Goal: Task Accomplishment & Management: Complete application form

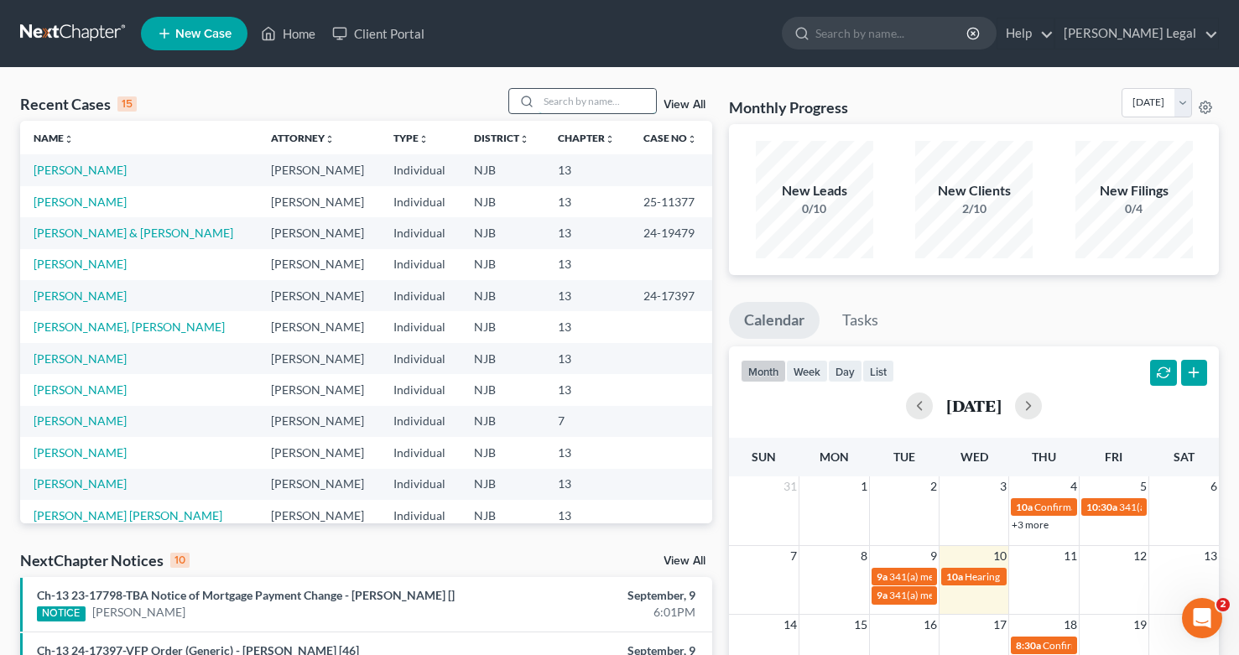
click at [564, 91] on input "search" at bounding box center [596, 101] width 117 height 24
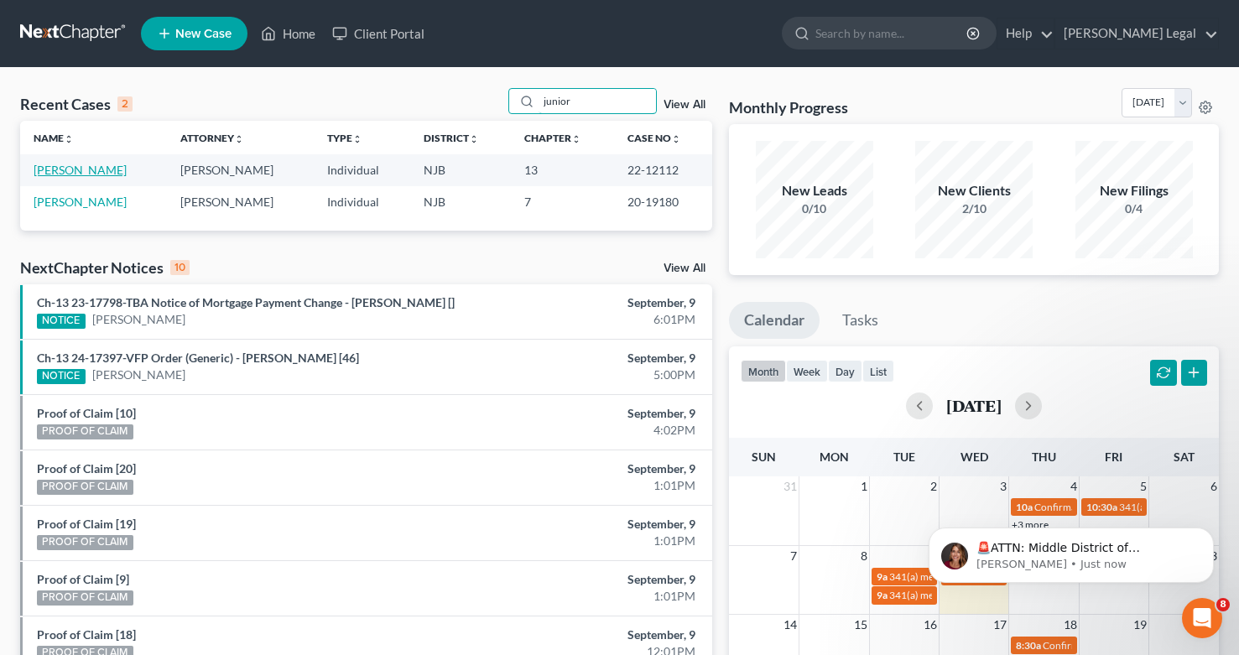
type input "junior"
click at [58, 172] on link "[PERSON_NAME]" at bounding box center [80, 170] width 93 height 14
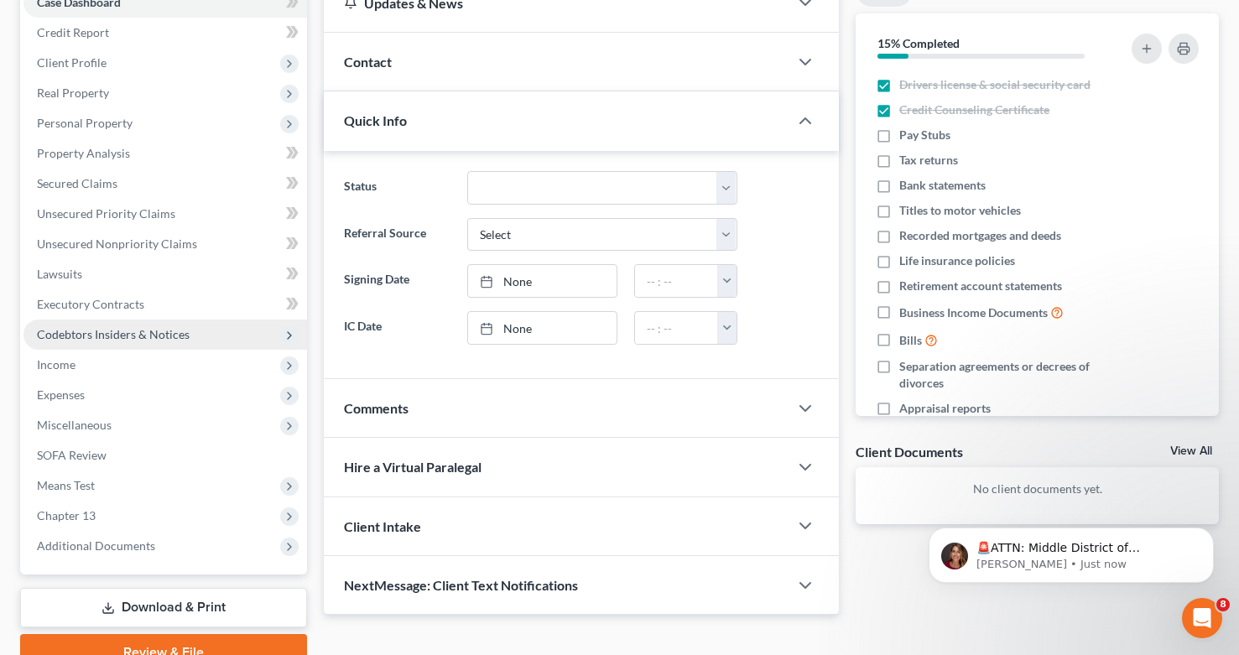
scroll to position [191, 0]
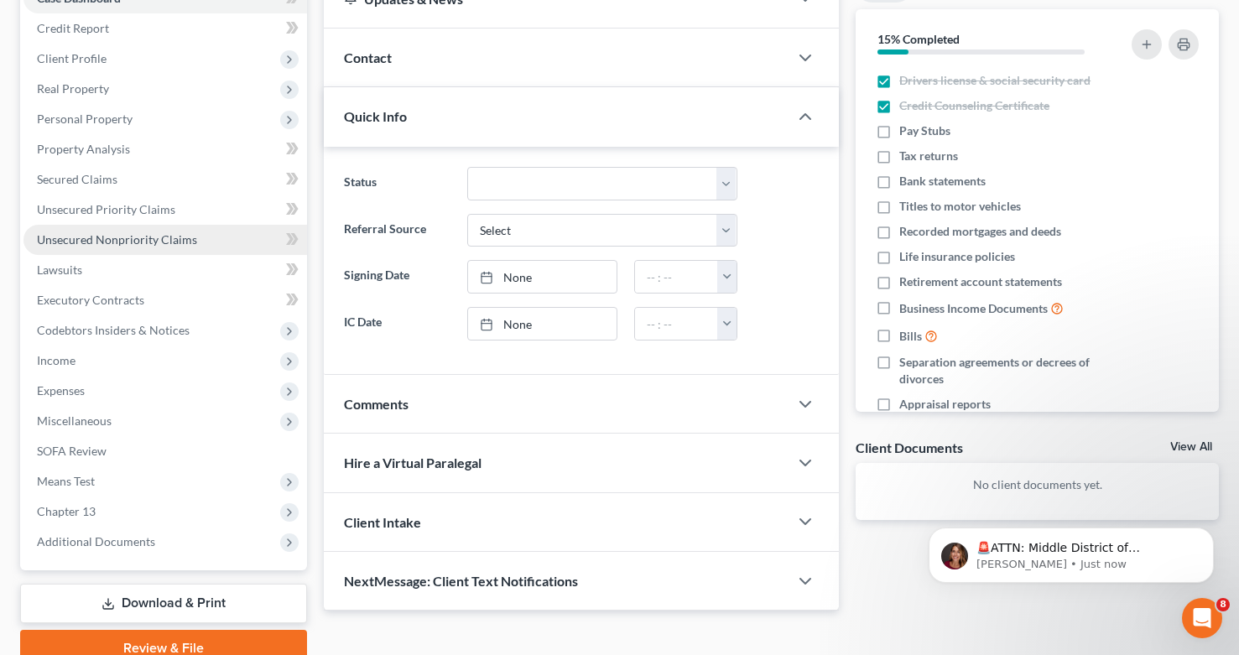
click at [106, 241] on span "Unsecured Nonpriority Claims" at bounding box center [117, 239] width 160 height 14
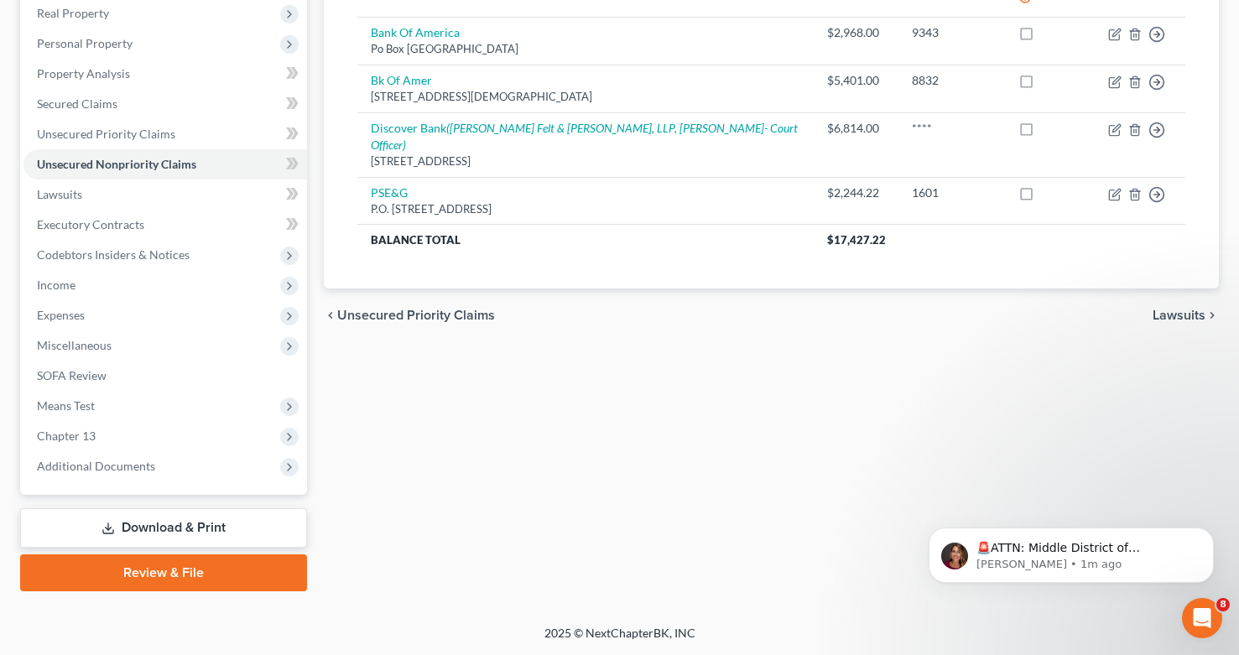
scroll to position [267, 0]
click at [102, 471] on span "Additional Documents" at bounding box center [96, 466] width 118 height 14
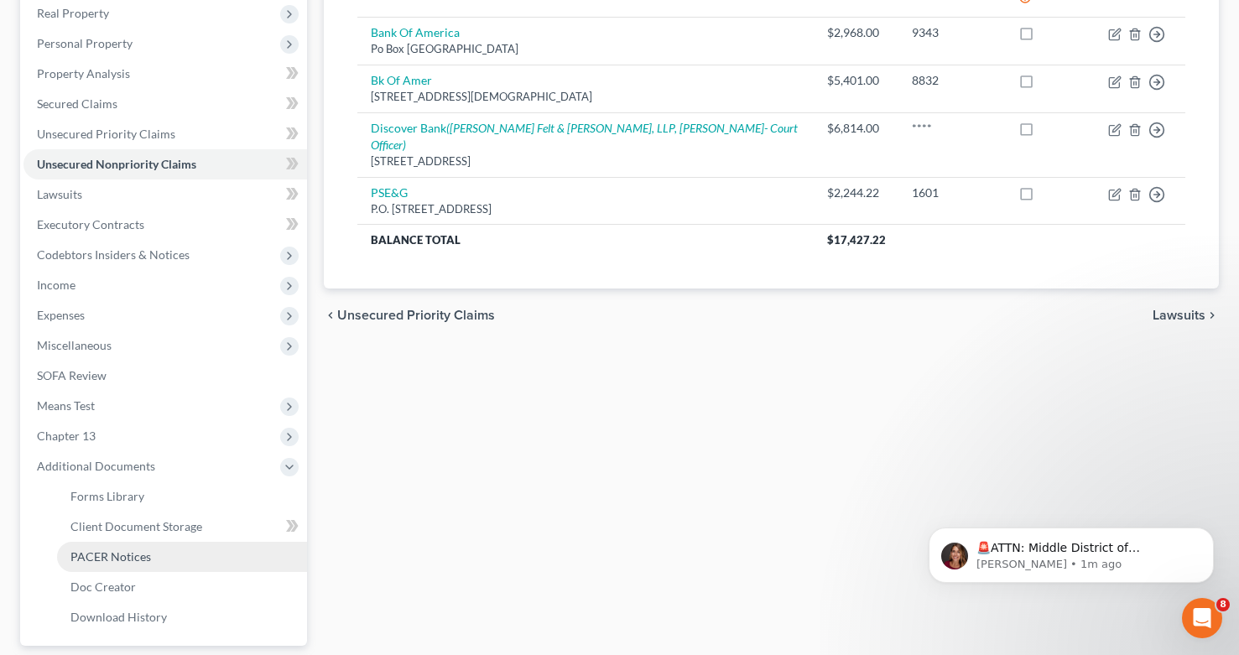
click at [141, 558] on span "PACER Notices" at bounding box center [110, 556] width 80 height 14
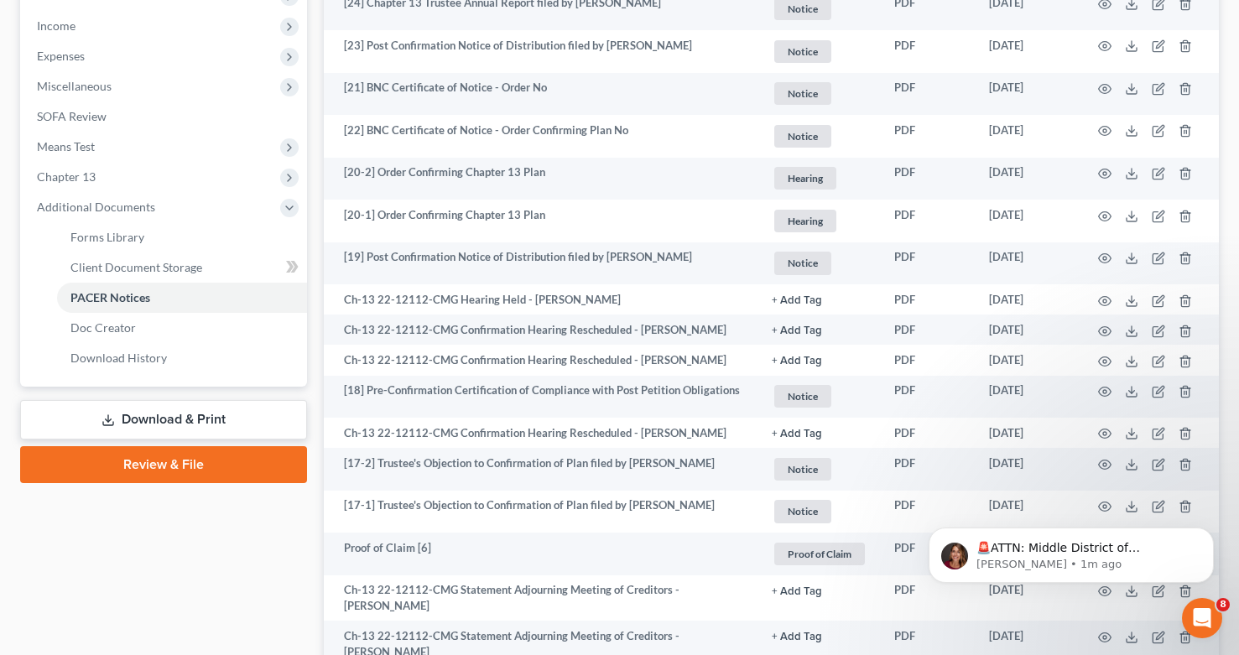
scroll to position [432, 0]
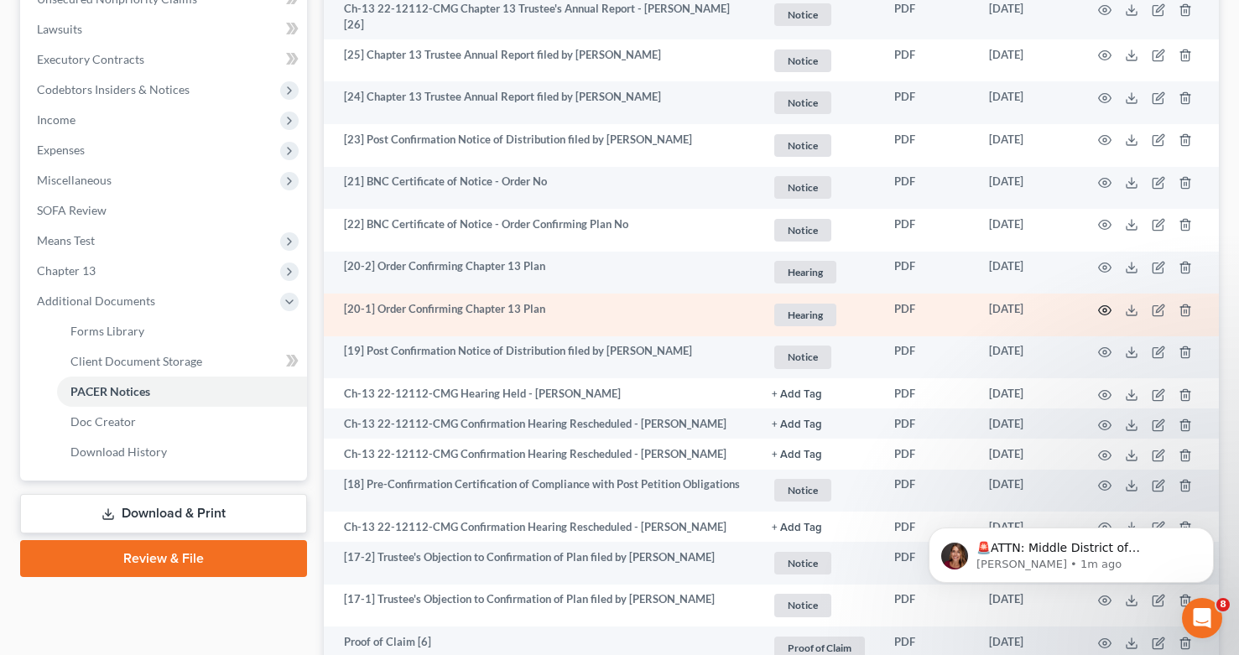
click at [1102, 309] on icon "button" at bounding box center [1104, 310] width 13 height 13
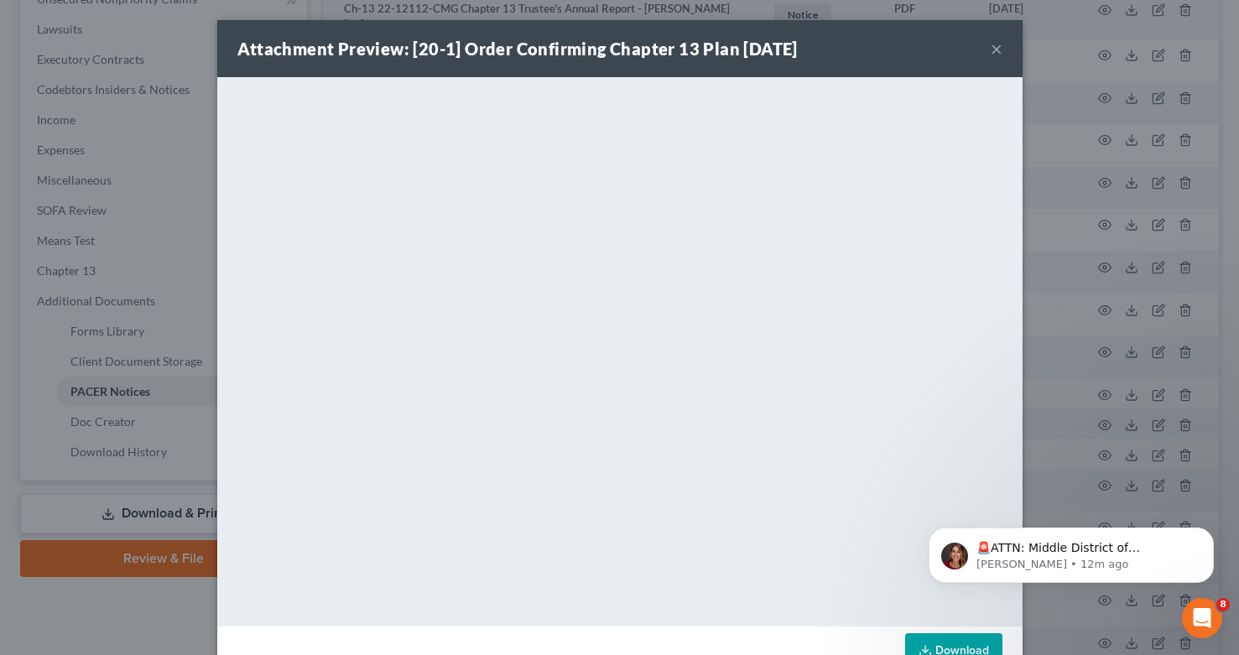
click at [991, 56] on button "×" at bounding box center [996, 49] width 12 height 20
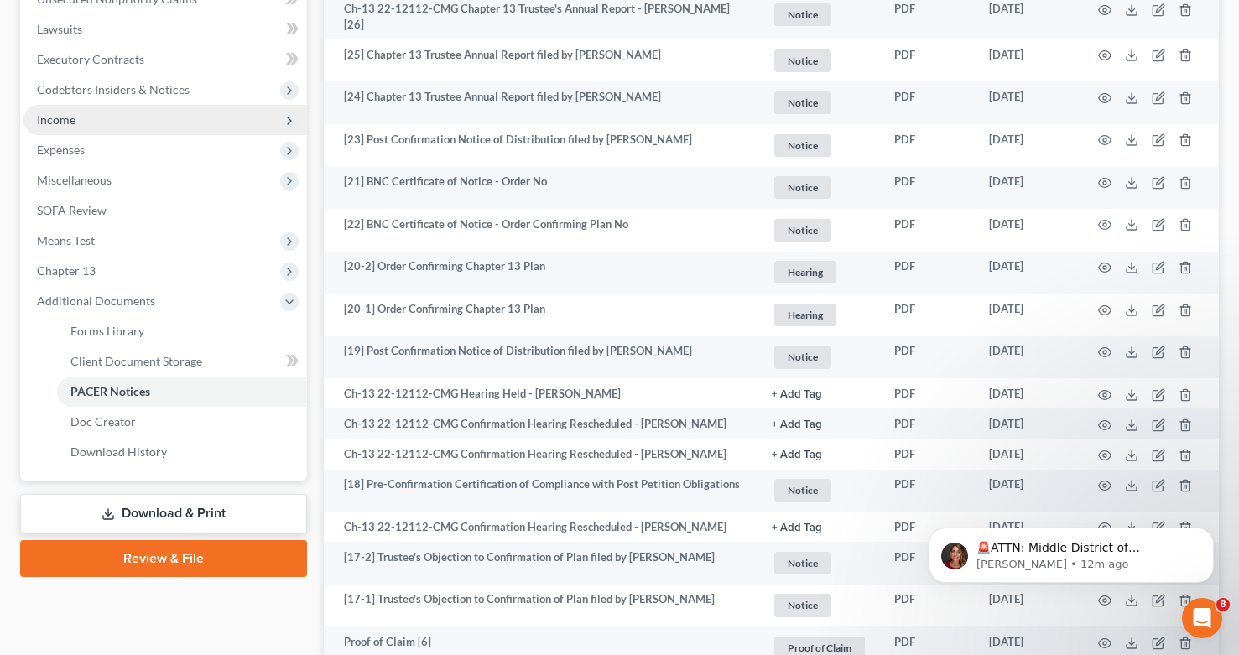
click at [94, 126] on span "Income" at bounding box center [164, 120] width 283 height 30
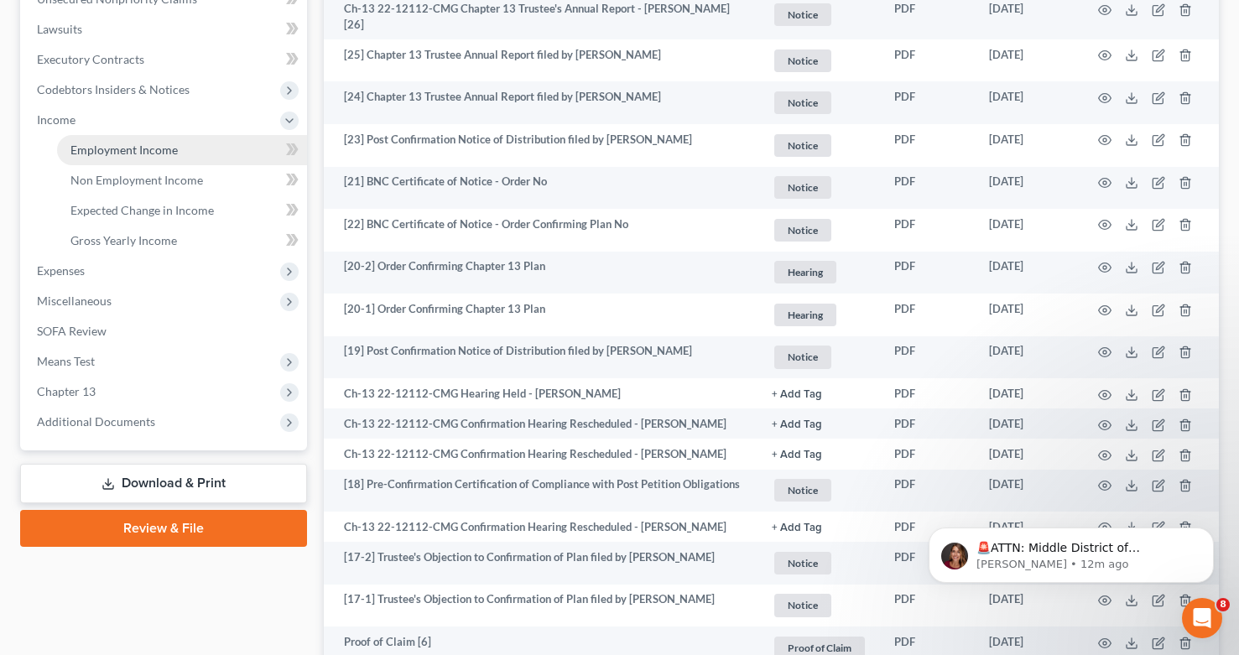
click at [129, 153] on span "Employment Income" at bounding box center [123, 150] width 107 height 14
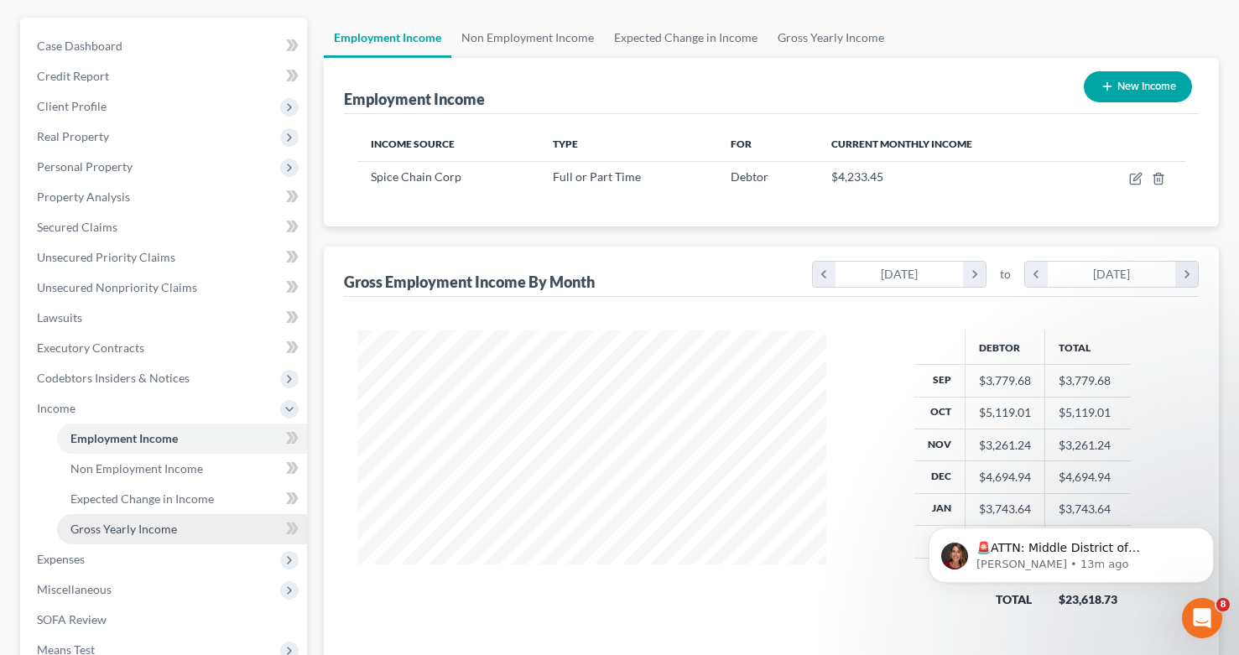
scroll to position [152, 0]
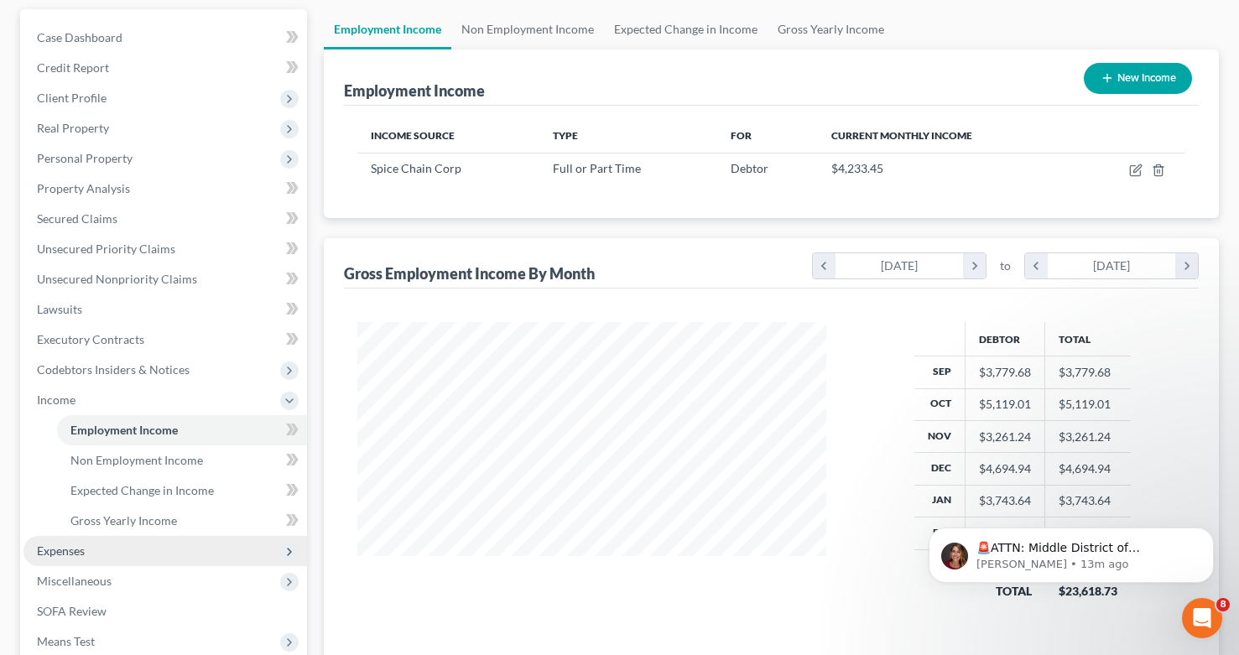
click at [70, 545] on span "Expenses" at bounding box center [61, 550] width 48 height 14
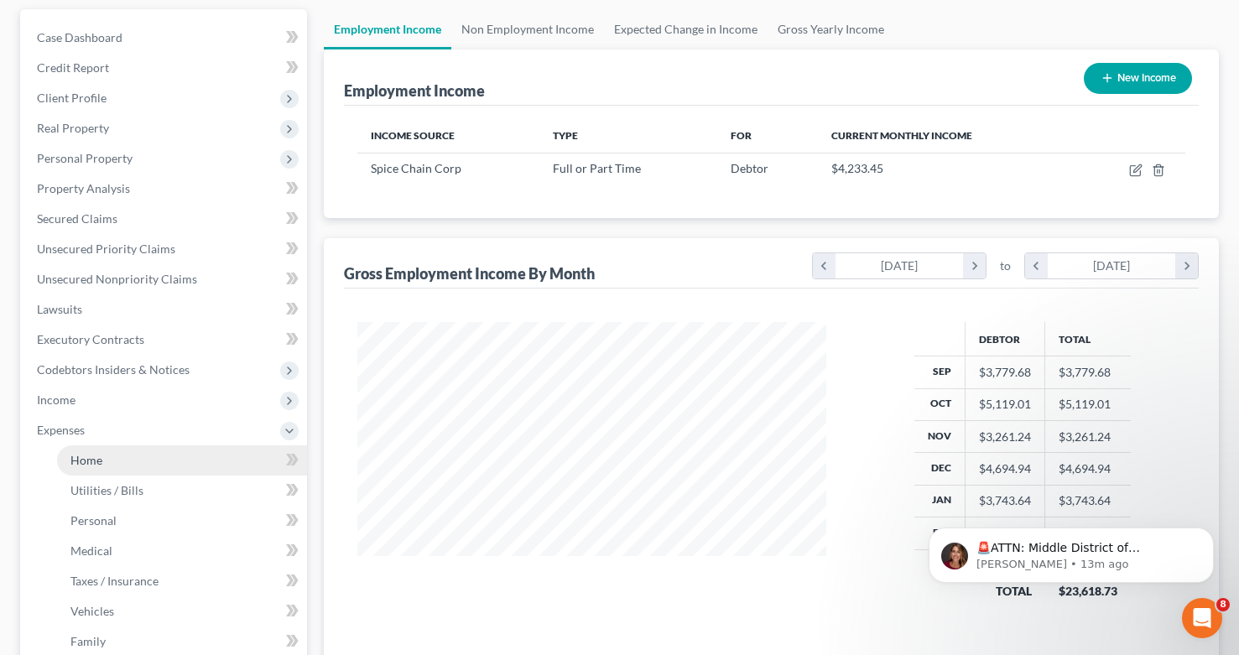
click at [125, 452] on link "Home" at bounding box center [182, 460] width 250 height 30
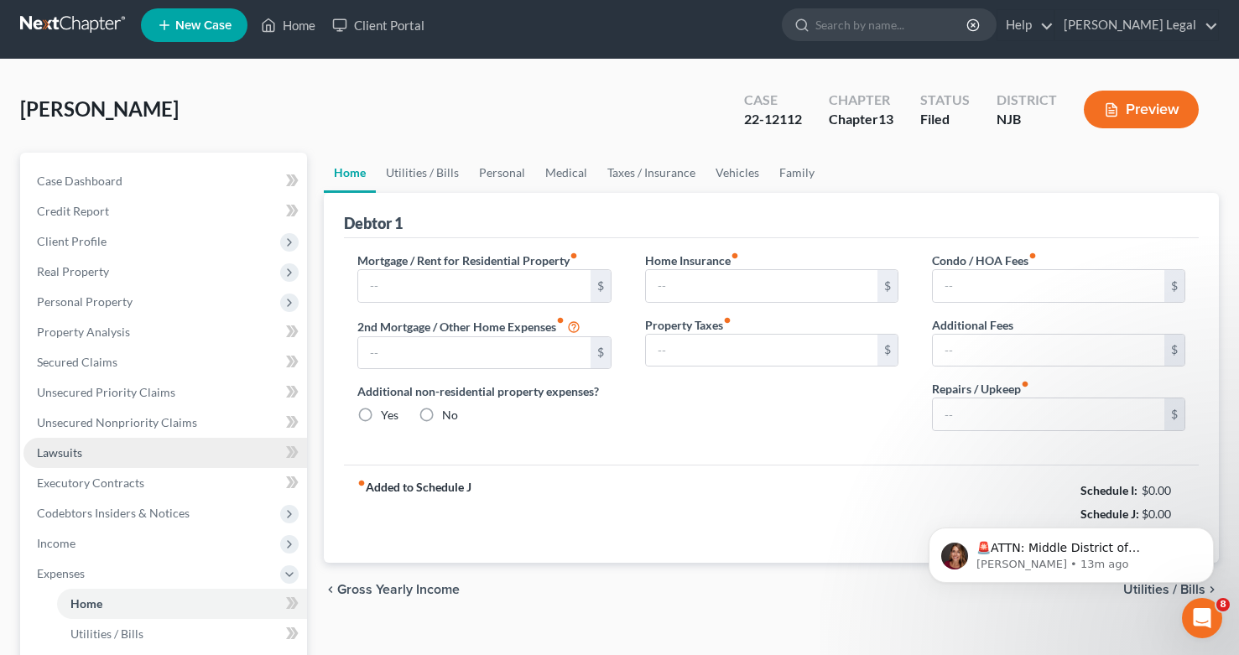
type input "1,245.00"
type input "0.00"
radio input "true"
type input "0.00"
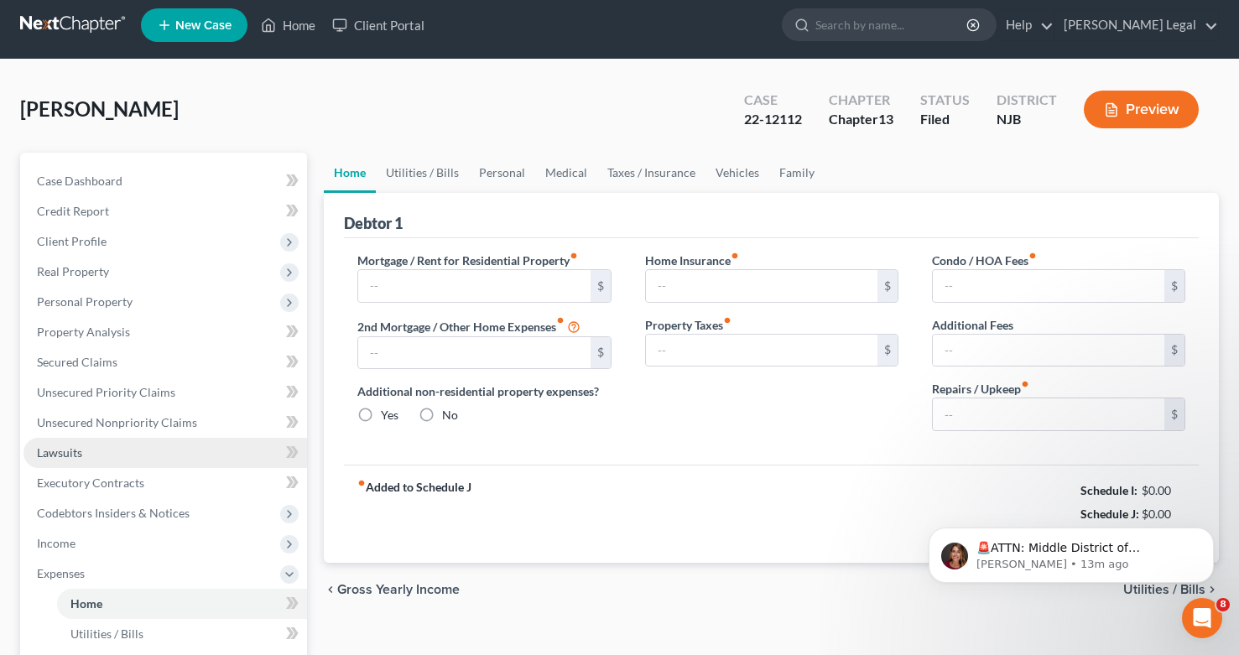
type input "0.00"
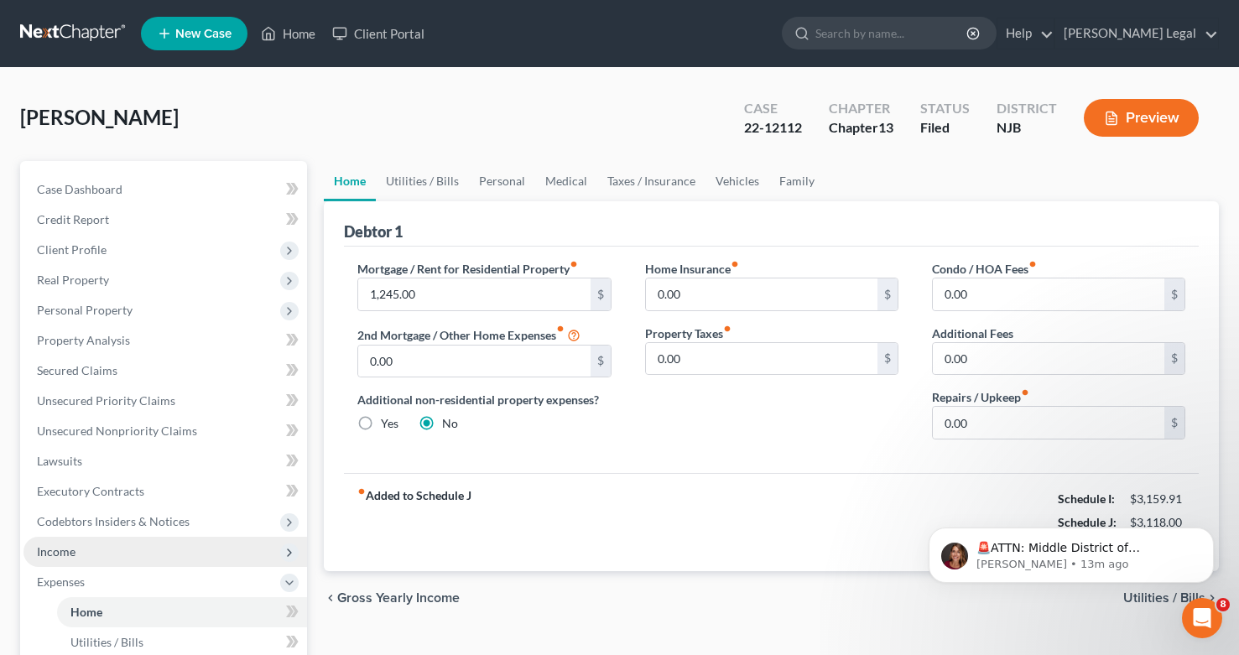
scroll to position [44, 0]
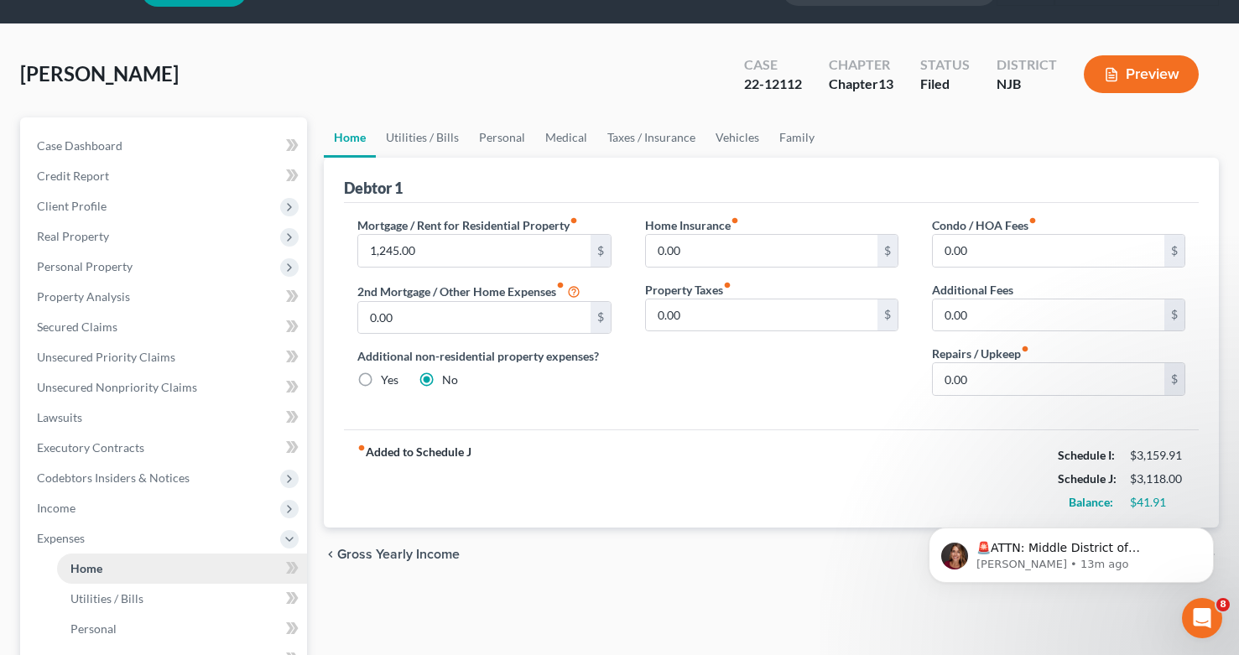
click at [124, 568] on link "Home" at bounding box center [182, 568] width 250 height 30
